Goal: Entertainment & Leisure: Consume media (video, audio)

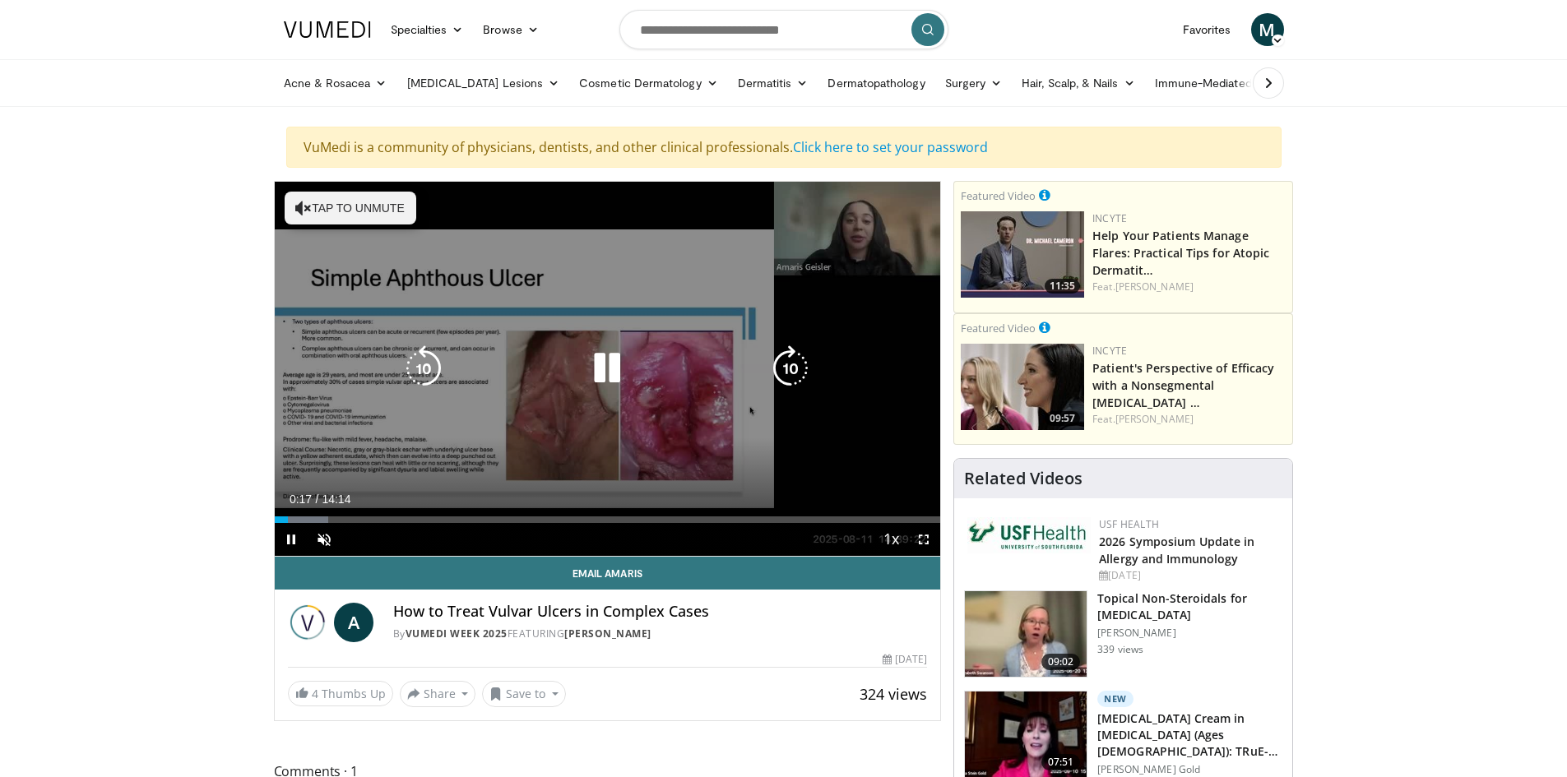
click at [341, 206] on button "Tap to unmute" at bounding box center [351, 208] width 132 height 33
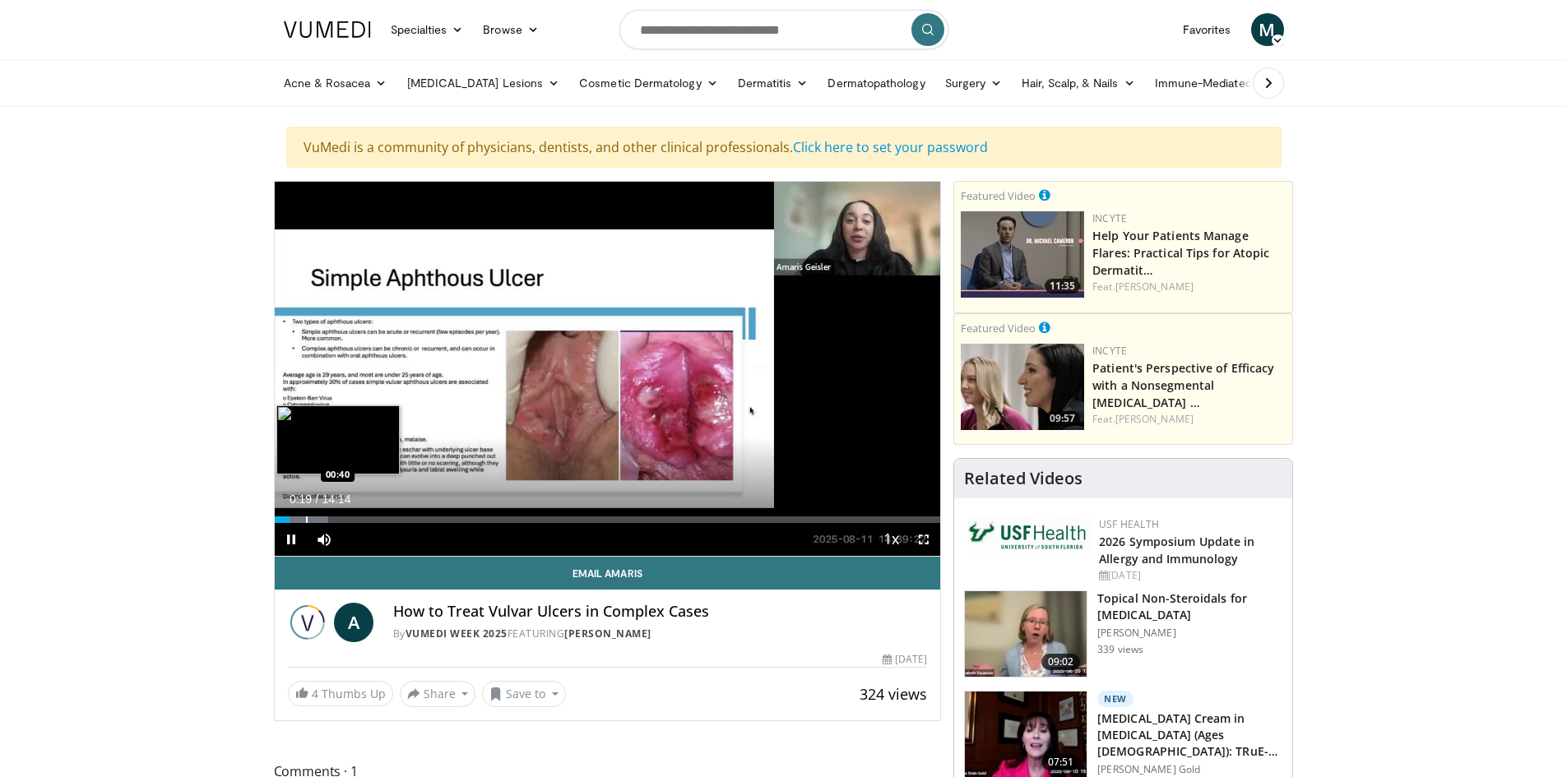
click at [306, 518] on div "Progress Bar" at bounding box center [307, 520] width 2 height 7
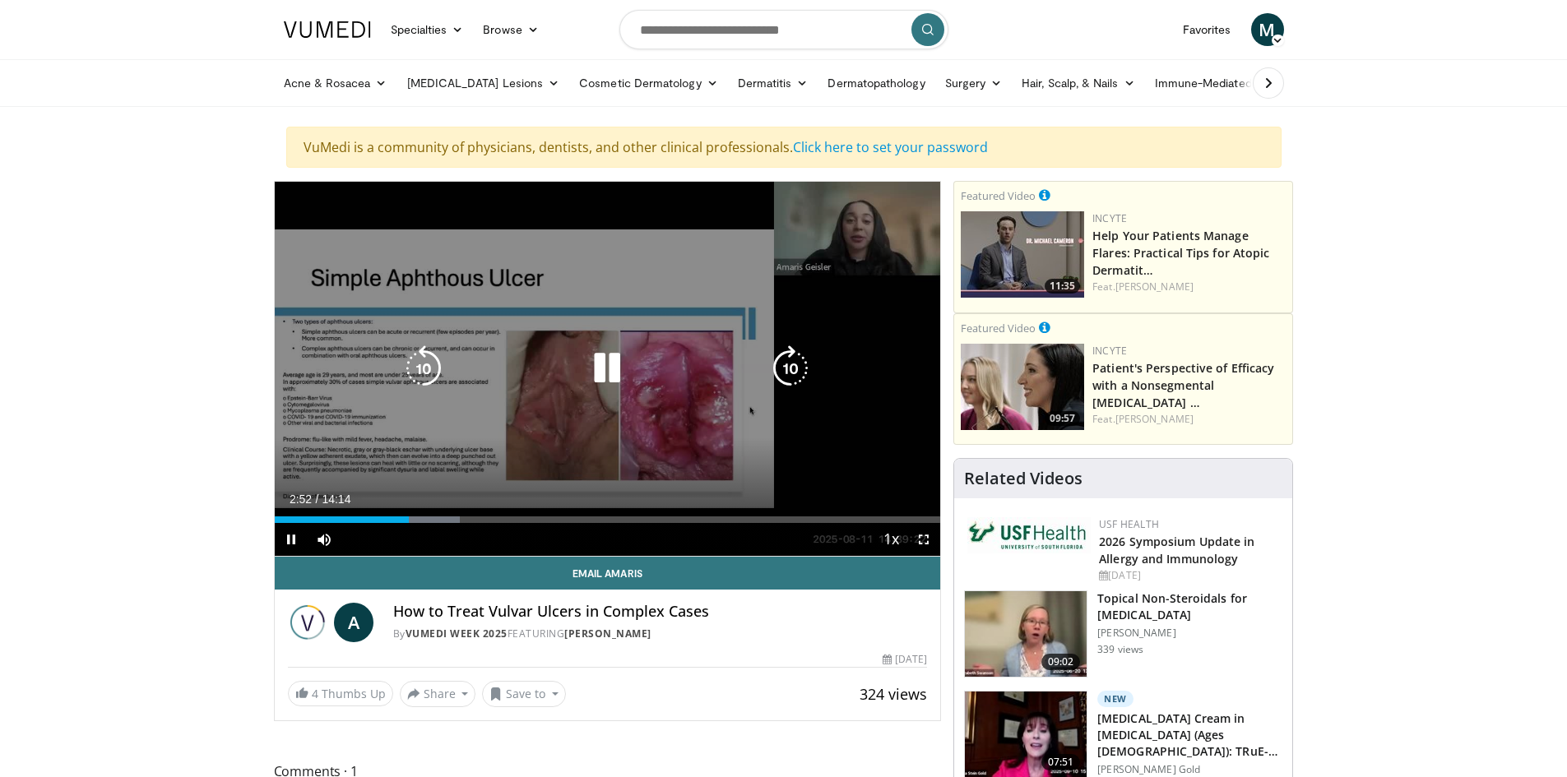
click at [415, 271] on div "10 seconds Tap to unmute" at bounding box center [608, 369] width 666 height 374
drag, startPoint x: 675, startPoint y: 314, endPoint x: 666, endPoint y: 315, distance: 9.1
click at [674, 314] on div "10 seconds Tap to unmute" at bounding box center [608, 369] width 666 height 374
click at [759, 340] on div "10 seconds Tap to unmute" at bounding box center [608, 369] width 666 height 374
click at [573, 269] on div "10 seconds Tap to unmute" at bounding box center [608, 369] width 666 height 374
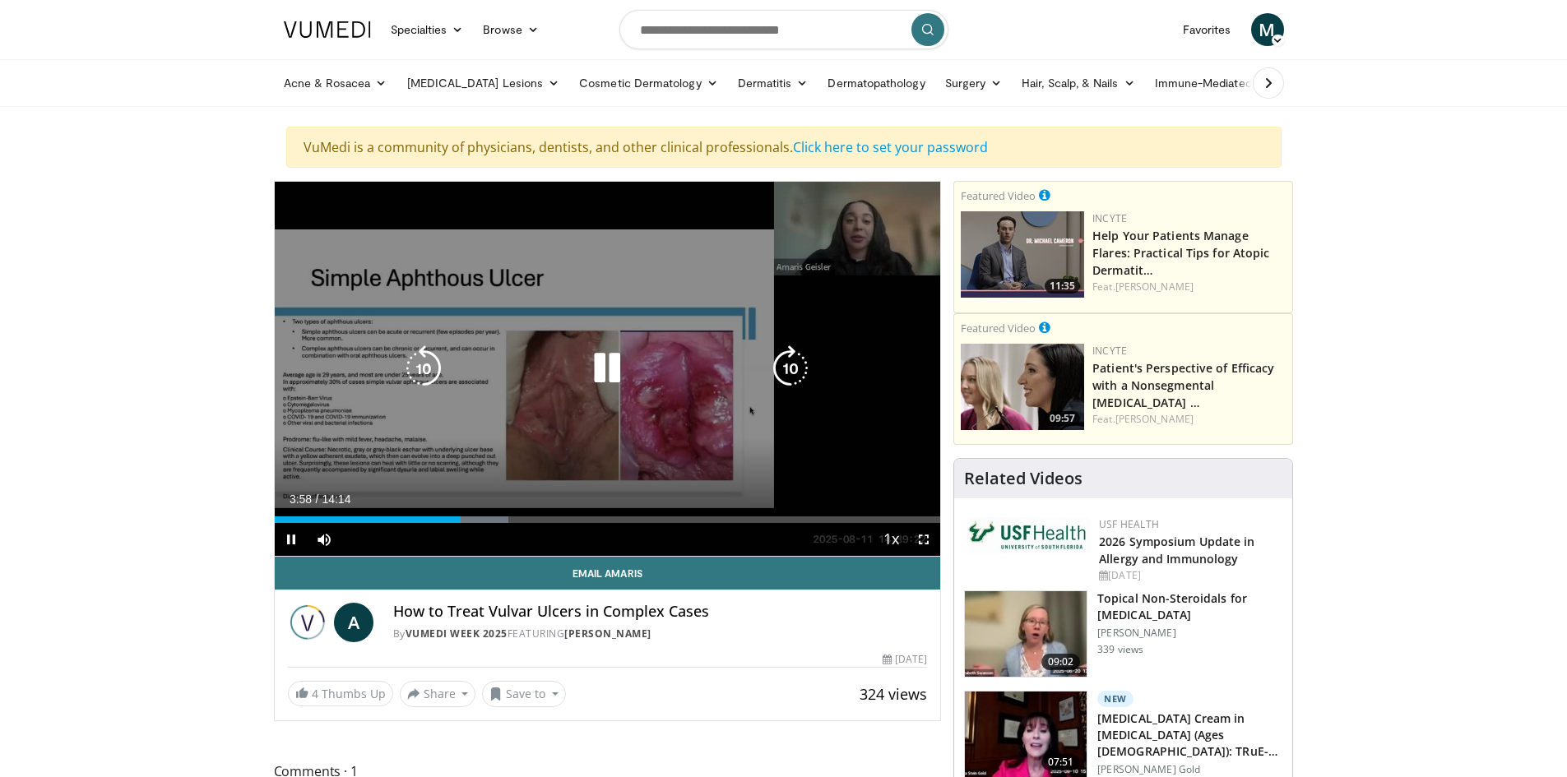
click at [543, 225] on div "10 seconds Tap to unmute" at bounding box center [608, 369] width 666 height 374
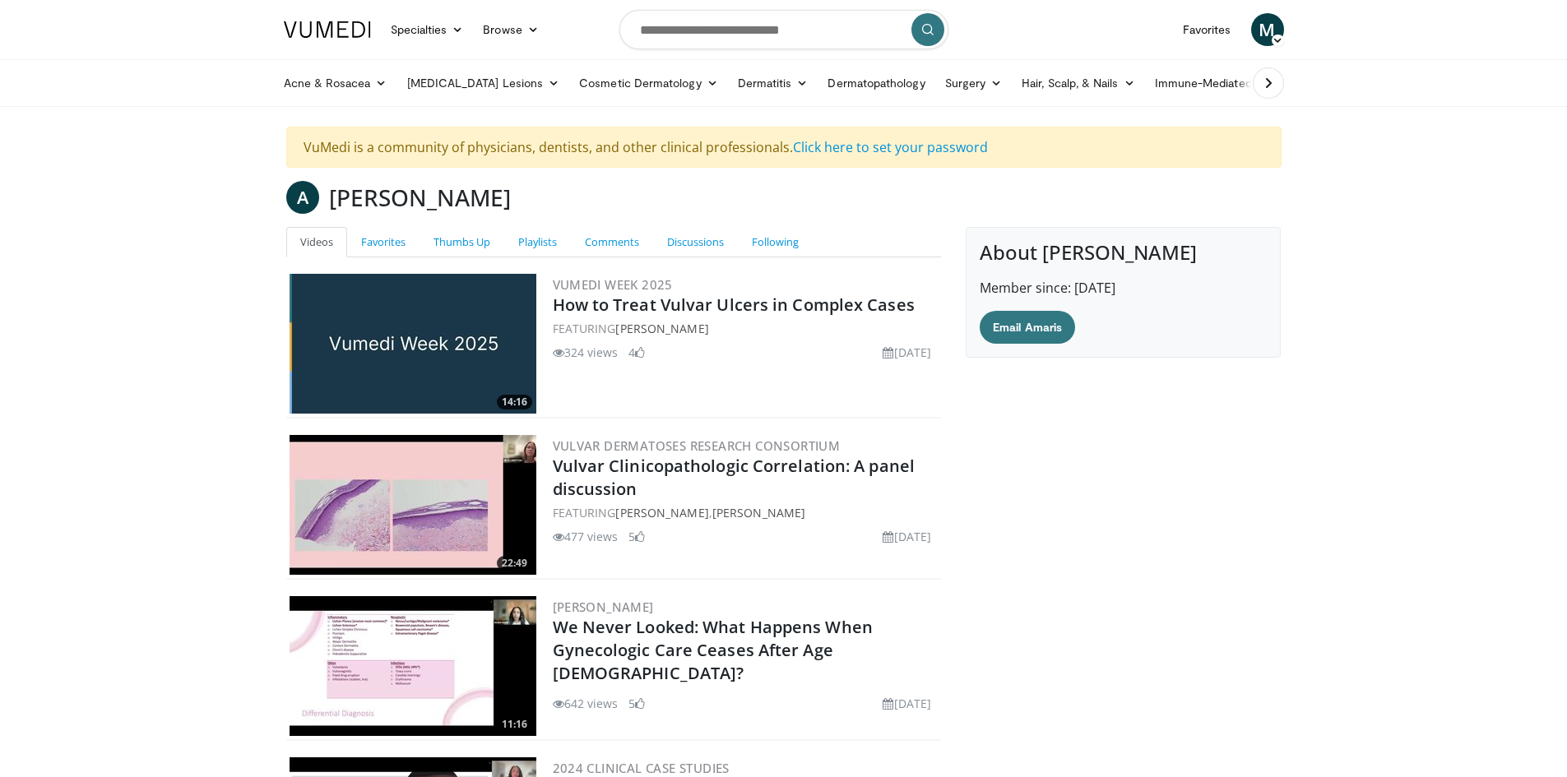
click at [1332, 30] on header "Specialties Adult & Family Medicine Allergy, Asthma, Immunology Anesthesiology …" at bounding box center [783, 53] width 1567 height 107
